Goal: Task Accomplishment & Management: Complete application form

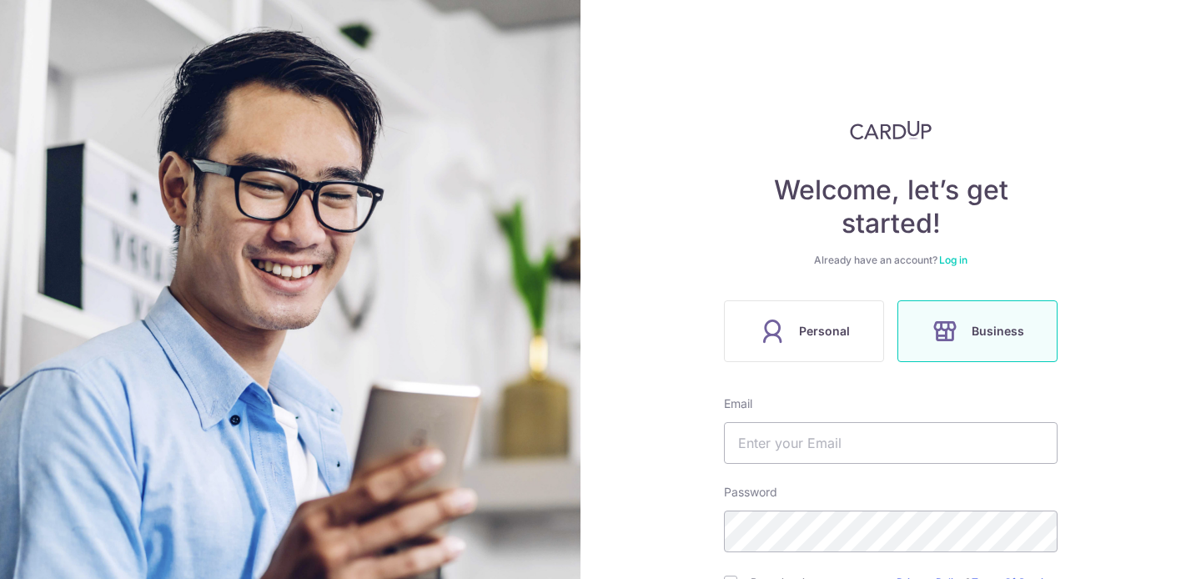
scroll to position [118, 0]
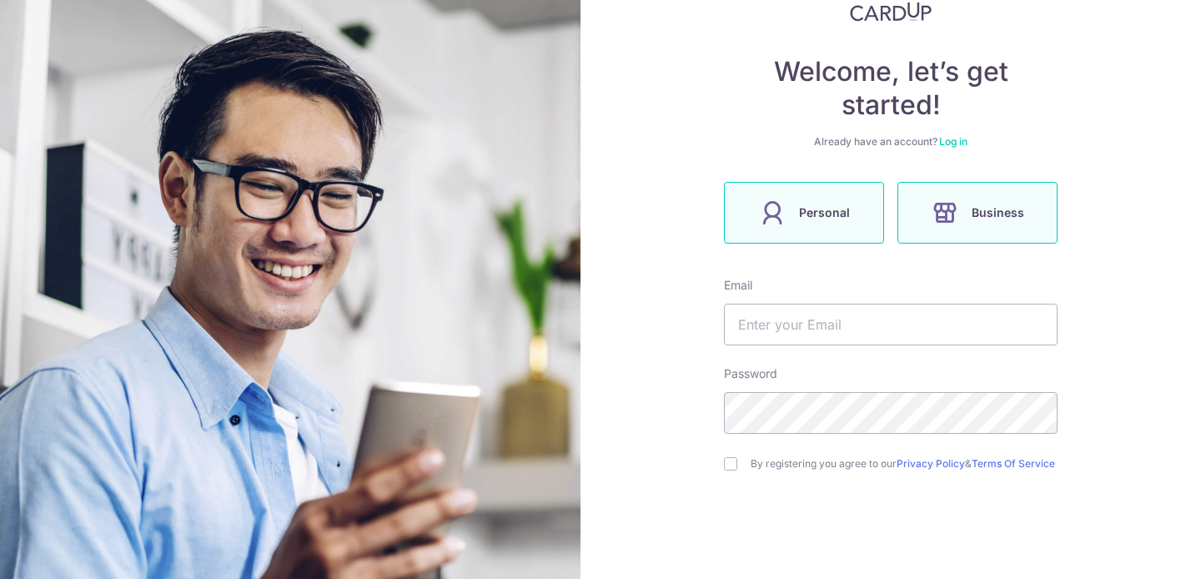
click at [816, 217] on span "Personal" at bounding box center [824, 213] width 51 height 20
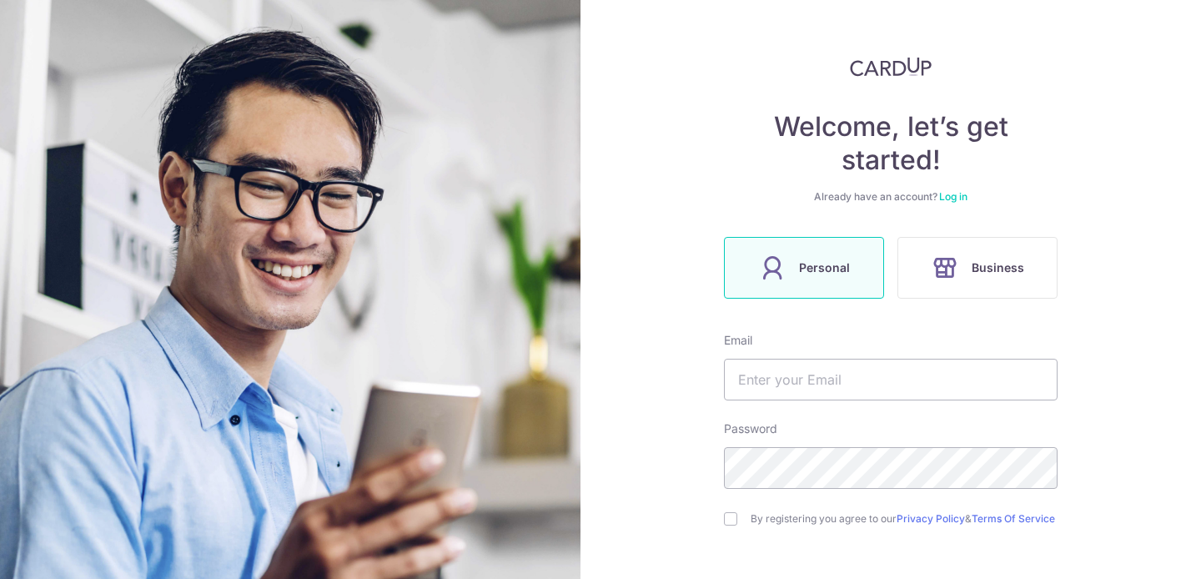
scroll to position [203, 0]
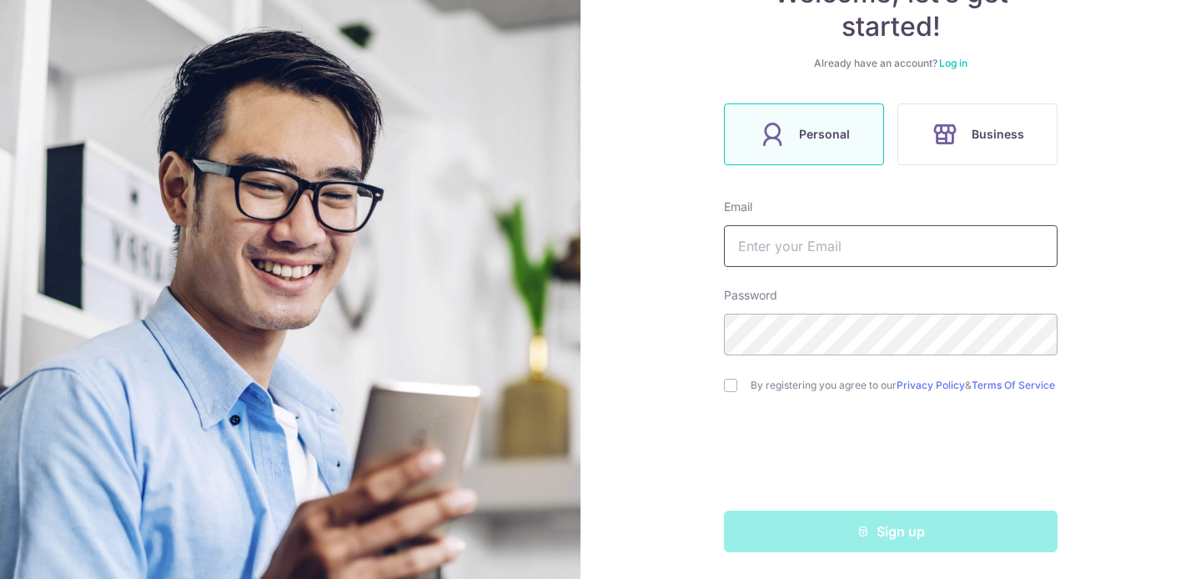
click at [887, 254] on input "text" at bounding box center [891, 246] width 334 height 42
click at [887, 248] on input "text" at bounding box center [891, 246] width 334 height 42
click at [868, 242] on input "text" at bounding box center [891, 246] width 334 height 42
type input "[DOMAIN_NAME][EMAIL_ADDRESS][DOMAIN_NAME]"
click at [741, 380] on div "By registering you agree to our Privacy Policy & Terms Of Service" at bounding box center [891, 385] width 334 height 20
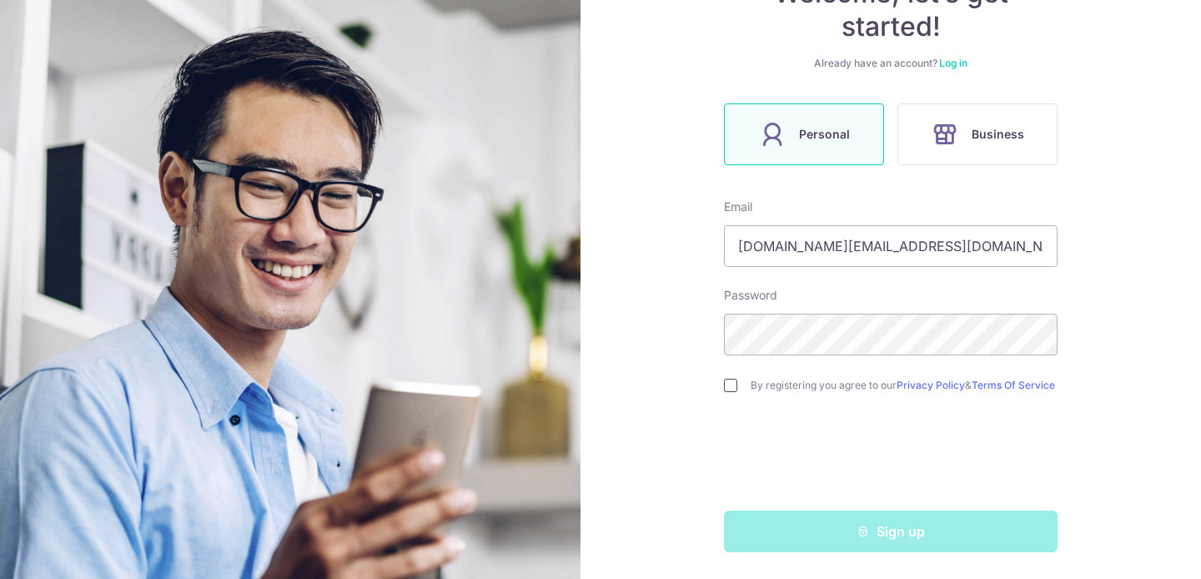
click at [734, 380] on input "checkbox" at bounding box center [730, 385] width 13 height 13
checkbox input "true"
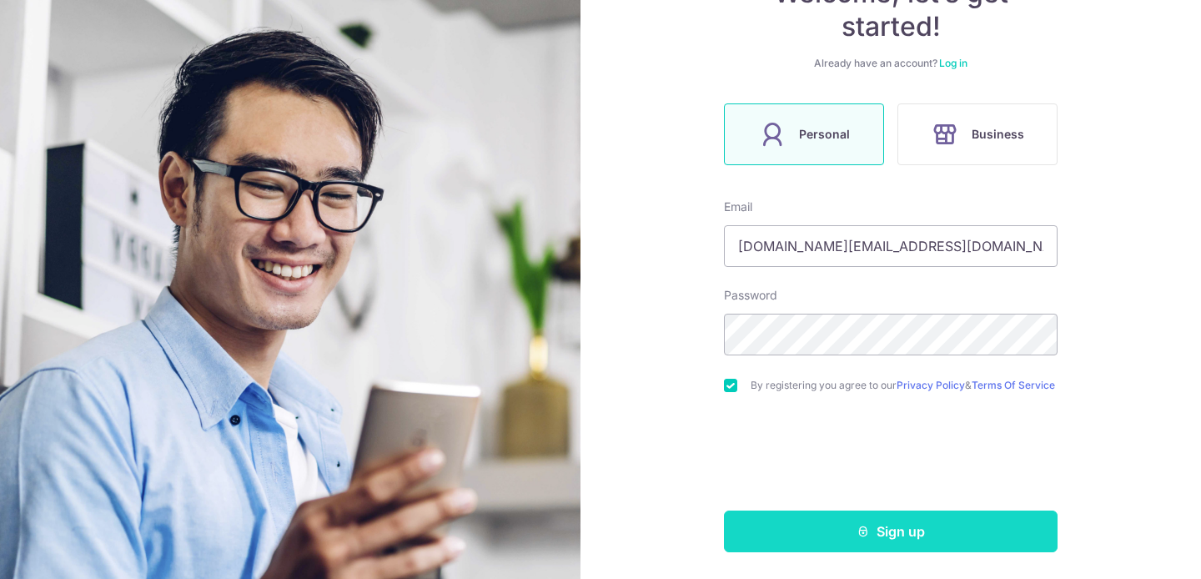
click at [847, 533] on button "Sign up" at bounding box center [891, 531] width 334 height 42
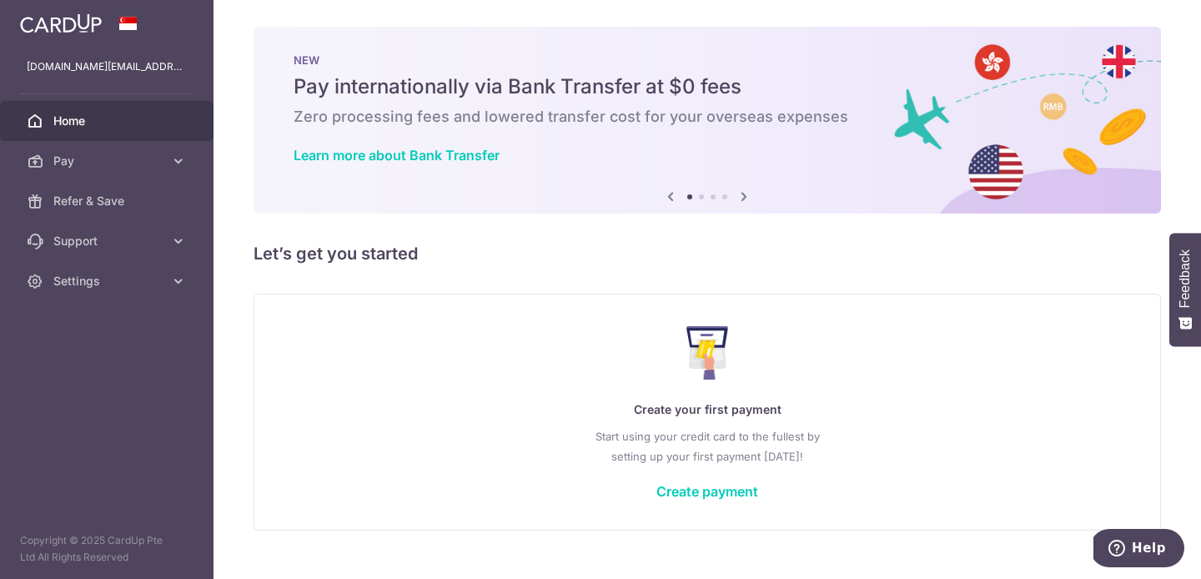
scroll to position [30, 0]
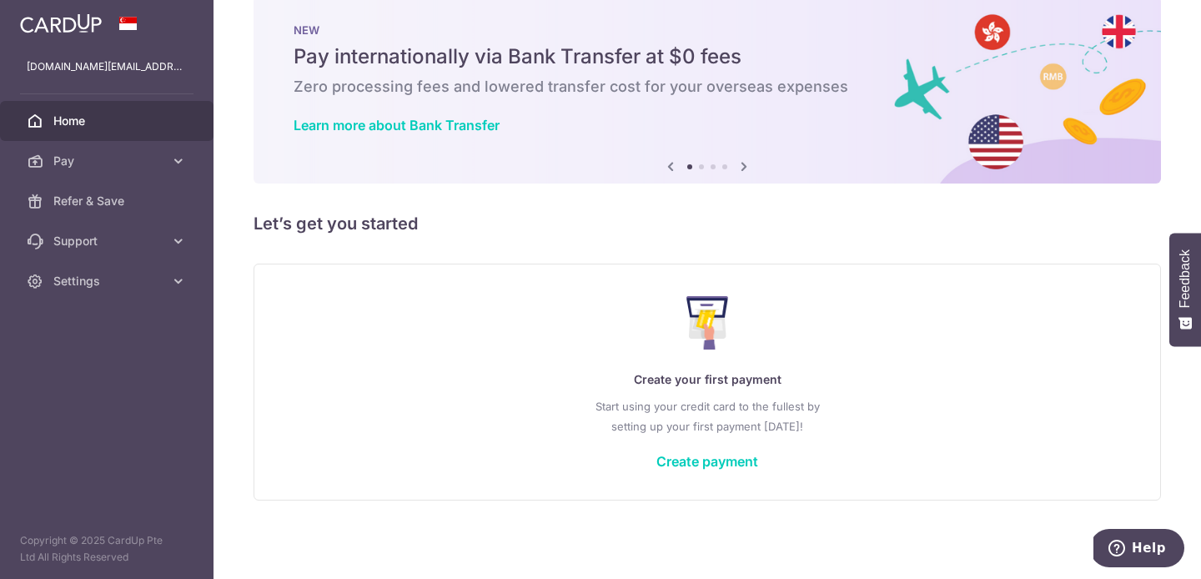
click at [741, 171] on icon at bounding box center [744, 166] width 20 height 21
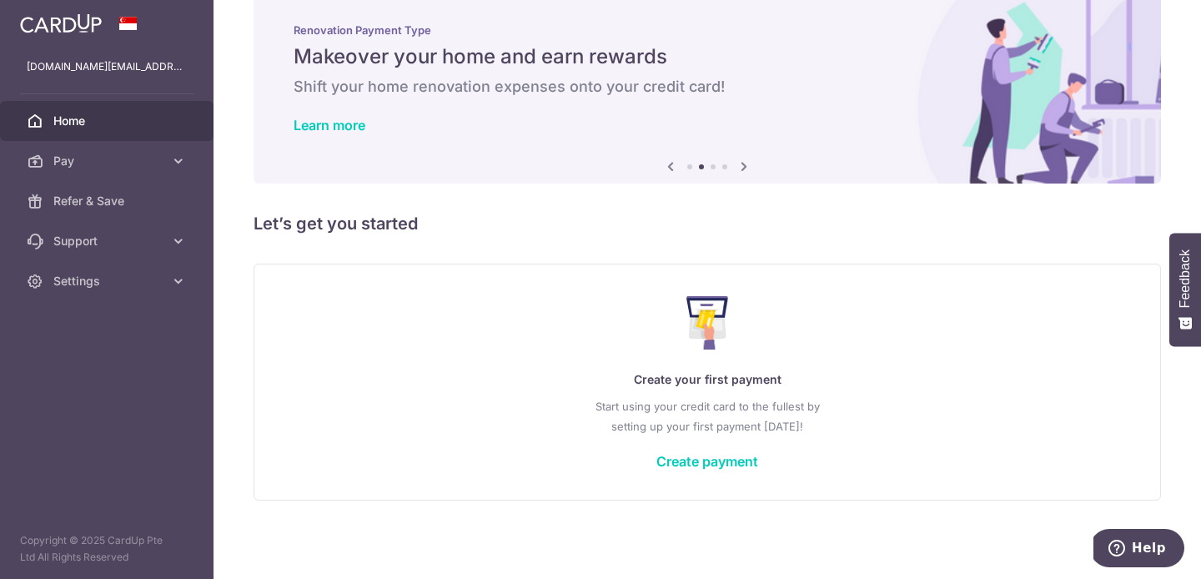
click at [741, 171] on icon at bounding box center [744, 166] width 20 height 21
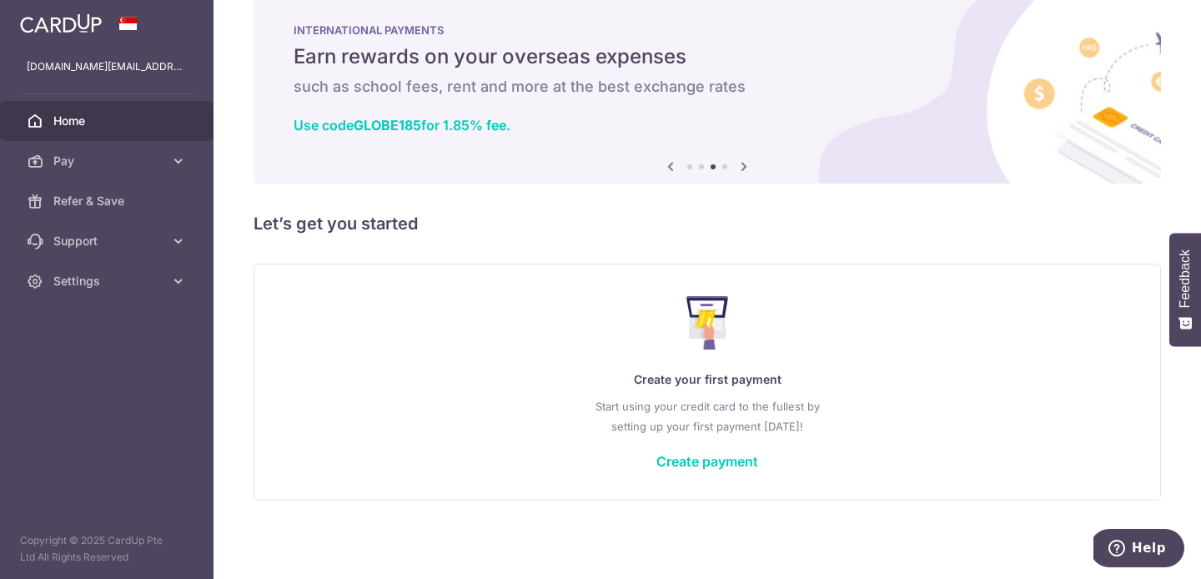
click at [741, 171] on icon at bounding box center [744, 166] width 20 height 21
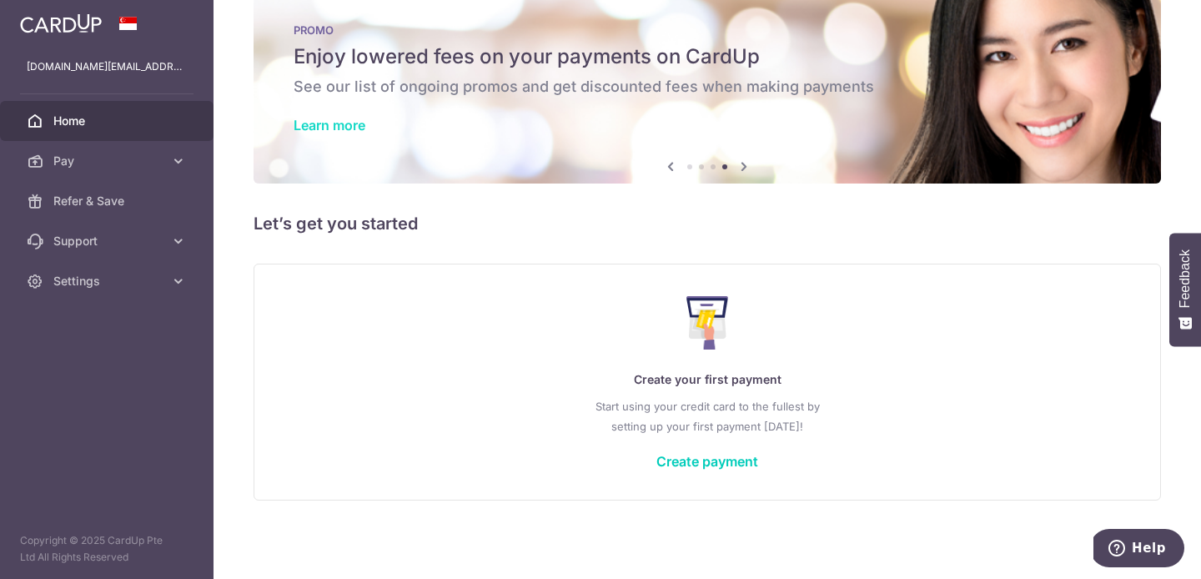
click at [346, 124] on link "Learn more" at bounding box center [330, 125] width 72 height 17
